Goal: Task Accomplishment & Management: Complete application form

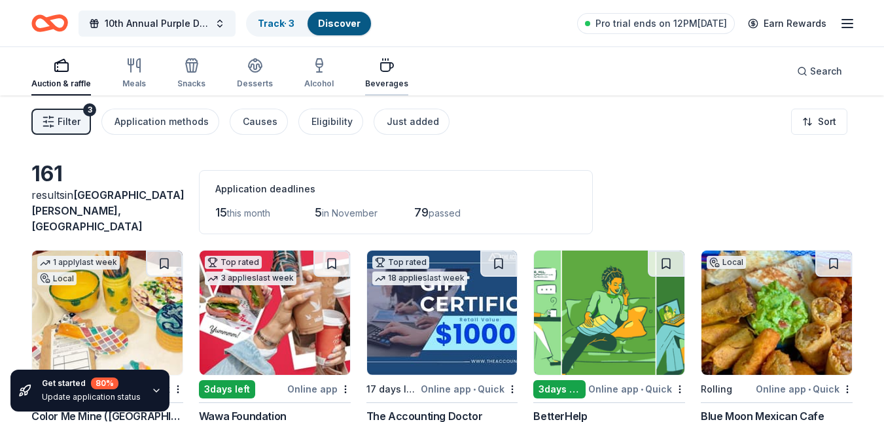
scroll to position [1111, 0]
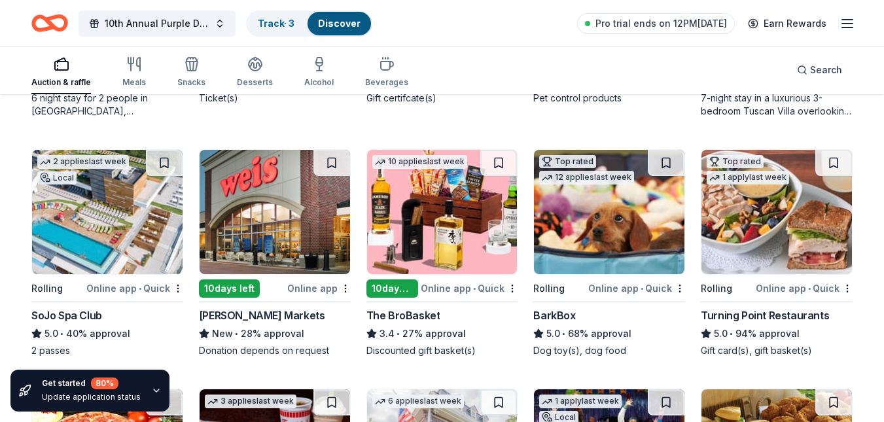
click at [561, 35] on div "10th Annual Purple Diamonds Awards Gala Track · 3 Discover Pro trial ends on 12…" at bounding box center [441, 23] width 821 height 31
click at [307, 83] on div "Alcohol" at bounding box center [318, 82] width 29 height 10
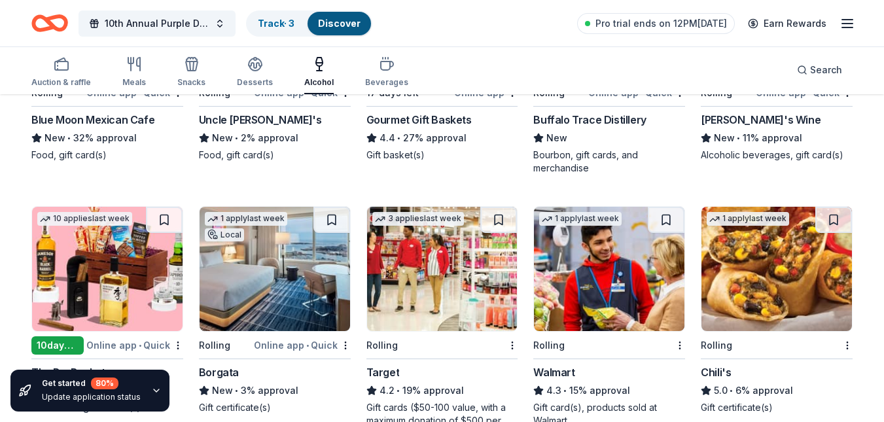
scroll to position [319, 0]
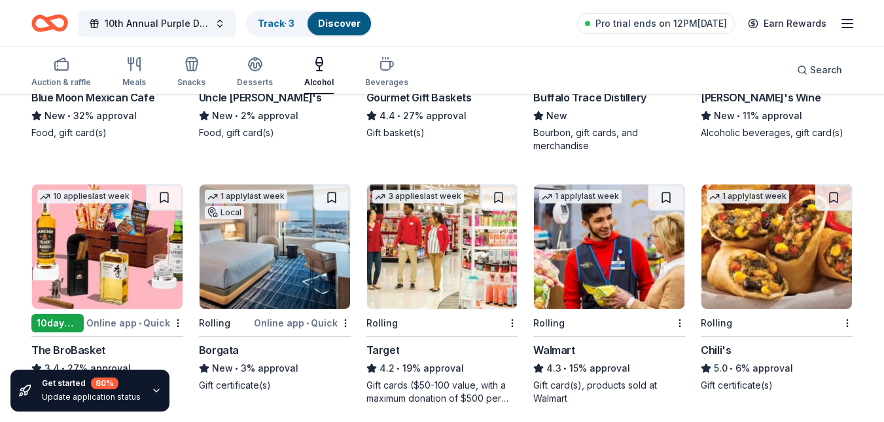
click at [82, 342] on div "The BroBasket" at bounding box center [68, 350] width 74 height 16
click at [220, 342] on div "Borgata" at bounding box center [219, 350] width 40 height 16
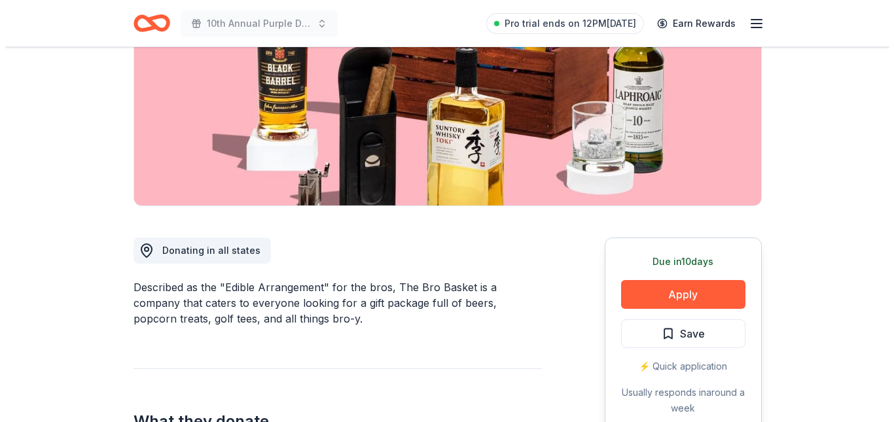
scroll to position [196, 0]
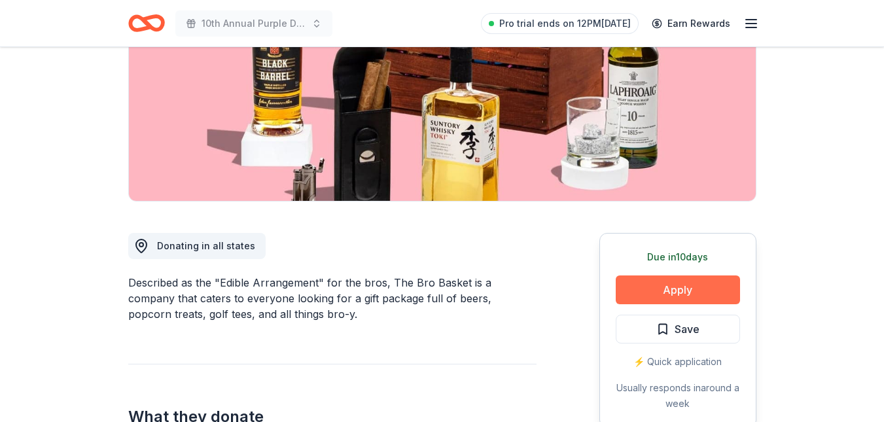
click at [679, 292] on button "Apply" at bounding box center [678, 289] width 124 height 29
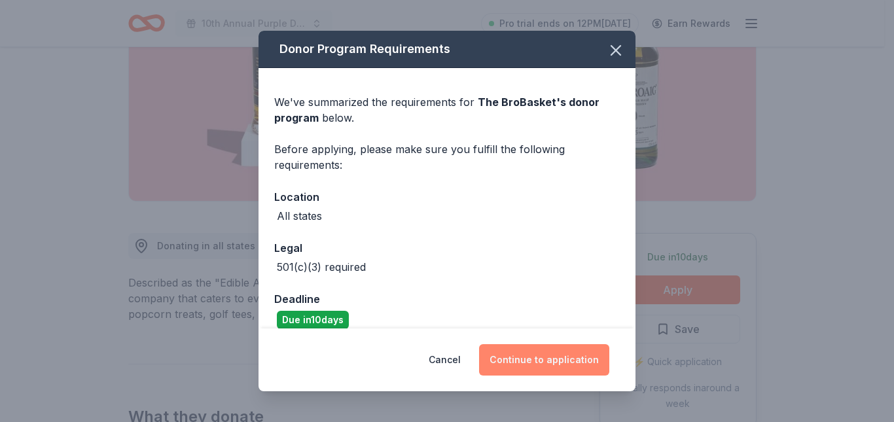
click at [530, 362] on button "Continue to application" at bounding box center [544, 359] width 130 height 31
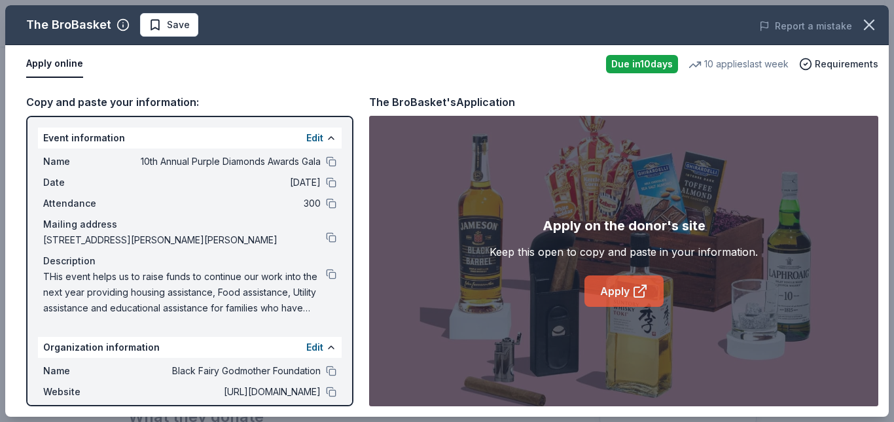
click at [622, 300] on link "Apply" at bounding box center [623, 290] width 79 height 31
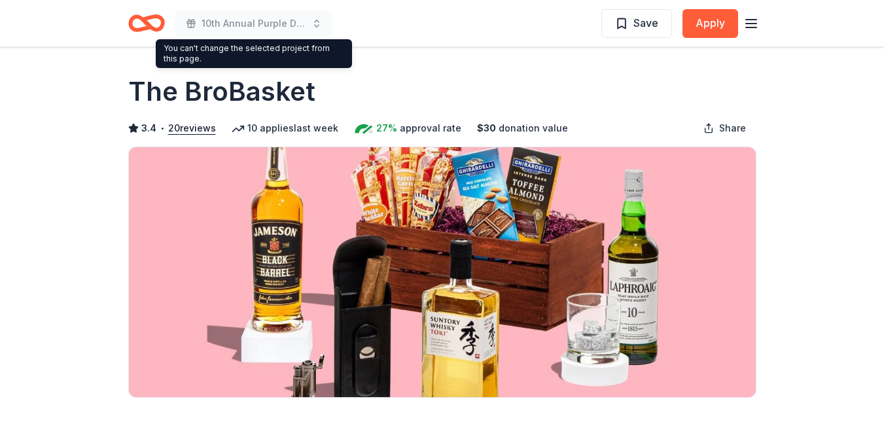
scroll to position [17, 0]
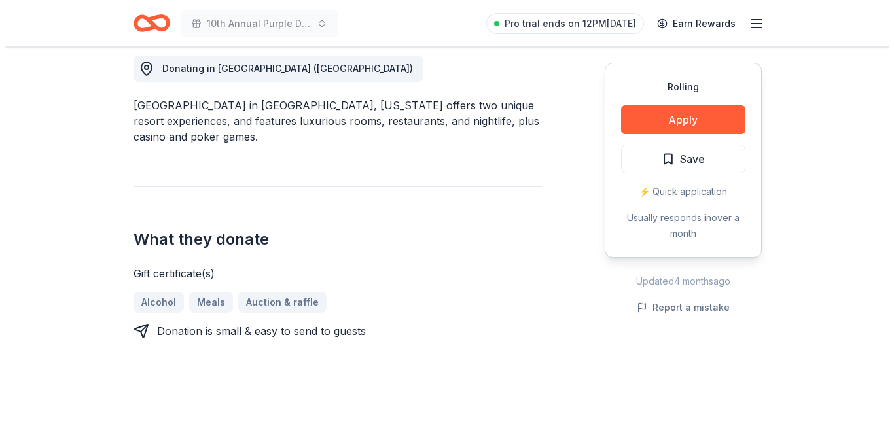
scroll to position [393, 0]
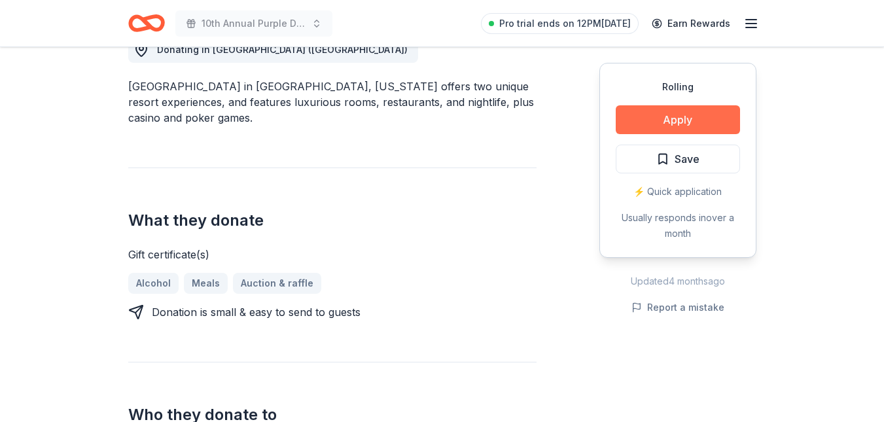
click at [667, 115] on button "Apply" at bounding box center [678, 119] width 124 height 29
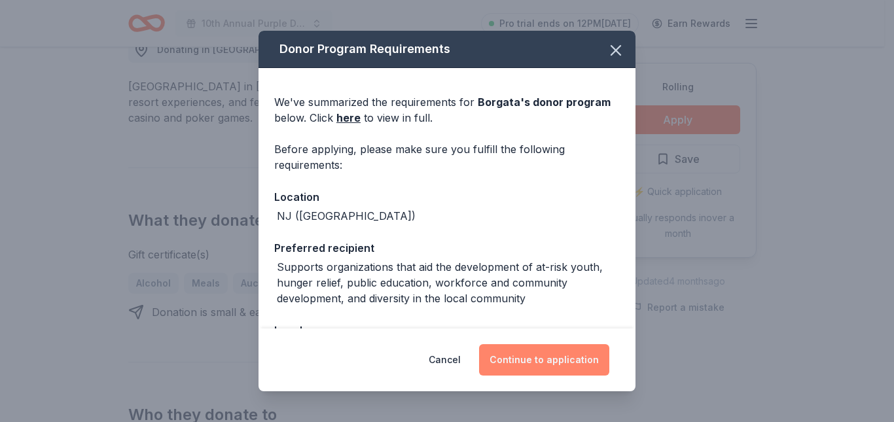
click at [530, 355] on button "Continue to application" at bounding box center [544, 359] width 130 height 31
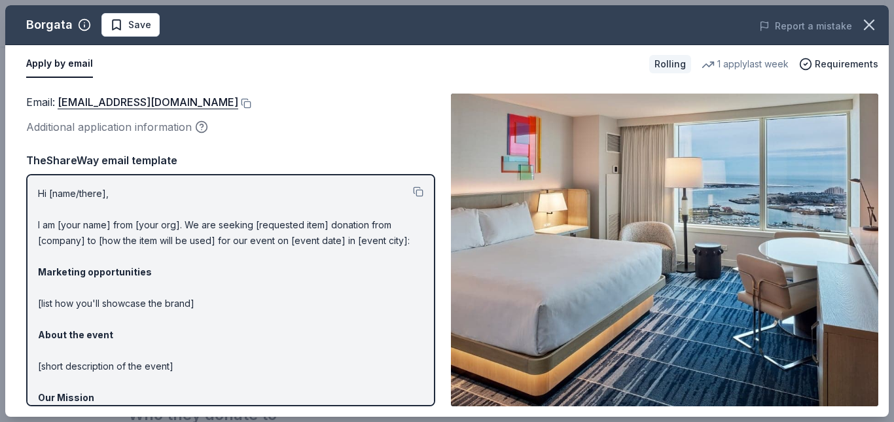
drag, startPoint x: 33, startPoint y: 187, endPoint x: 184, endPoint y: 294, distance: 184.8
click at [184, 294] on div "Hi [name/there], I am [your name] from [your org]. We are seeking [requested it…" at bounding box center [230, 290] width 409 height 232
drag, startPoint x: 31, startPoint y: 194, endPoint x: 154, endPoint y: 241, distance: 132.3
click at [154, 241] on div "Hi [name/there], I am [your name] from [your org]. We are seeking [requested it…" at bounding box center [230, 290] width 409 height 232
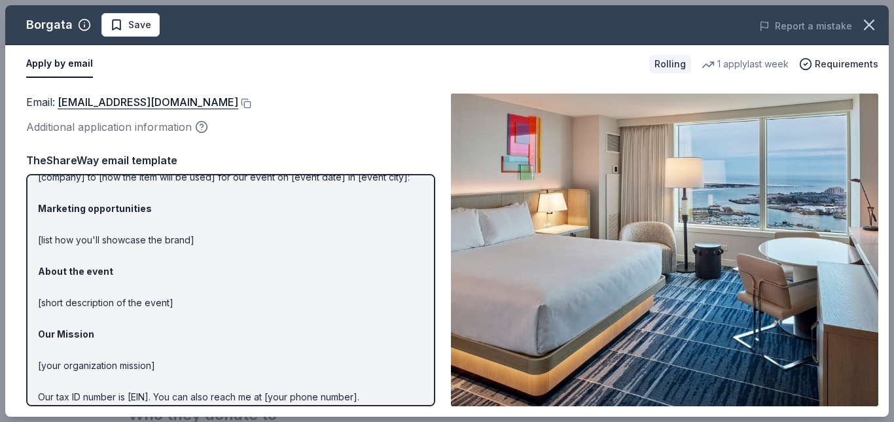
scroll to position [121, 0]
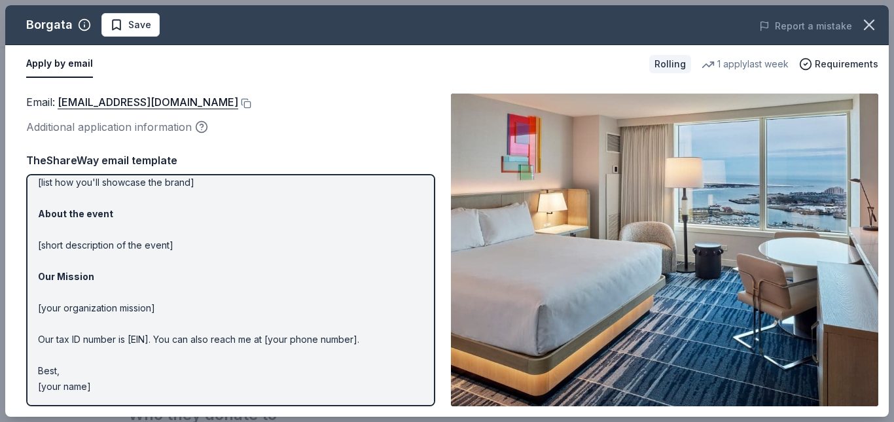
drag, startPoint x: 106, startPoint y: 385, endPoint x: 78, endPoint y: 381, distance: 28.4
click at [78, 383] on p "Hi [name/there], I am [your name] from [your org]. We are seeking [requested it…" at bounding box center [230, 230] width 385 height 330
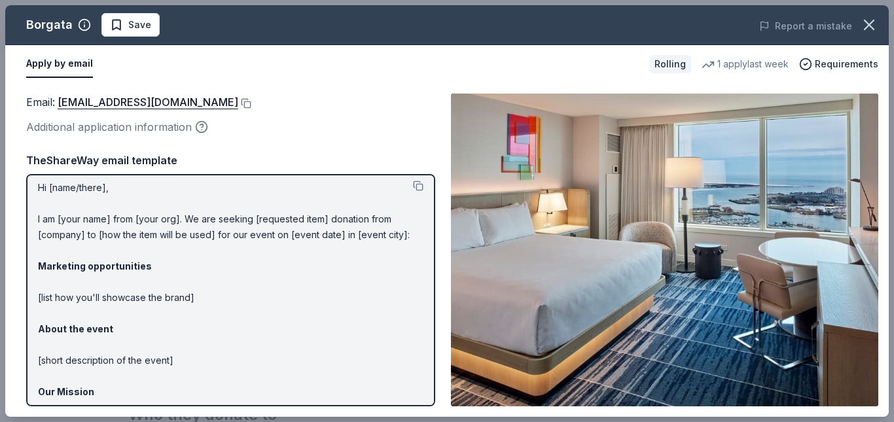
scroll to position [0, 0]
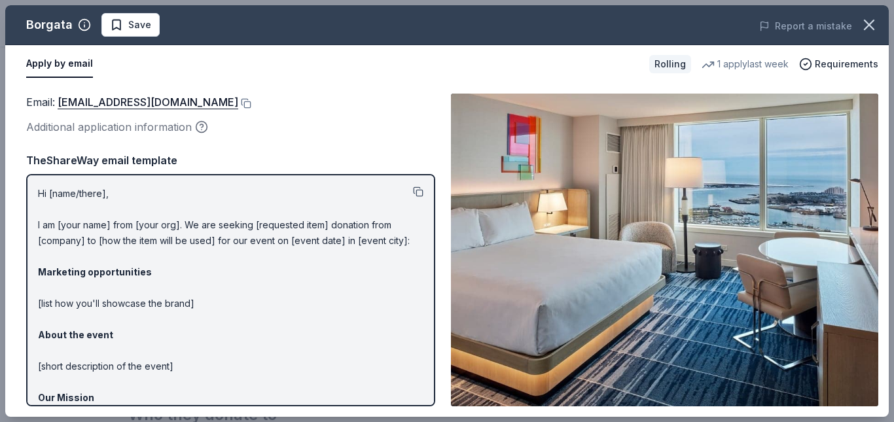
click at [413, 190] on button at bounding box center [418, 191] width 10 height 10
click at [238, 103] on button at bounding box center [244, 103] width 13 height 10
